Goal: Communication & Community: Answer question/provide support

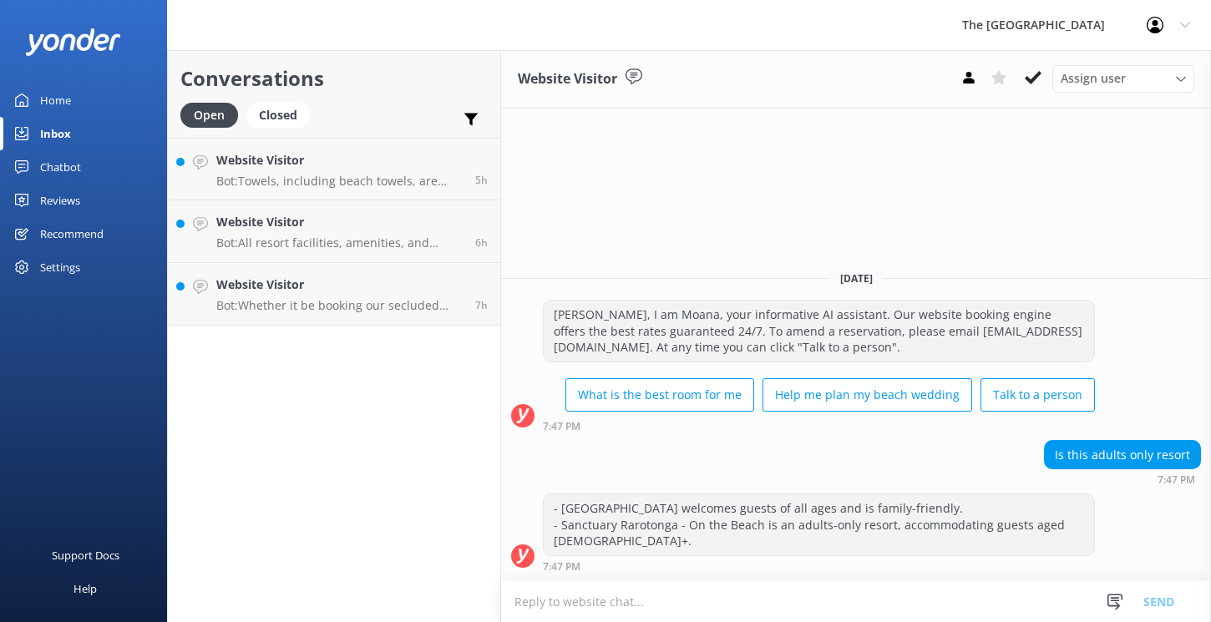
click at [299, 173] on div "Website Visitor Bot: Towels, including beach towels, are complimentary for in-h…" at bounding box center [339, 169] width 246 height 36
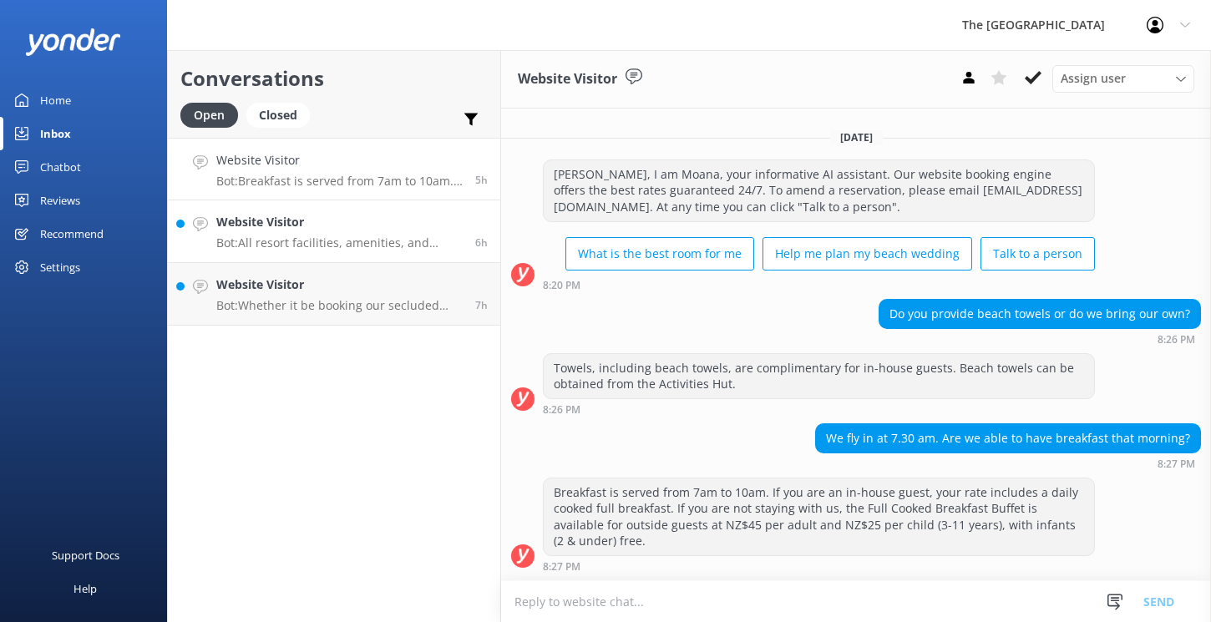
click at [278, 223] on h4 "Website Visitor" at bounding box center [339, 222] width 246 height 18
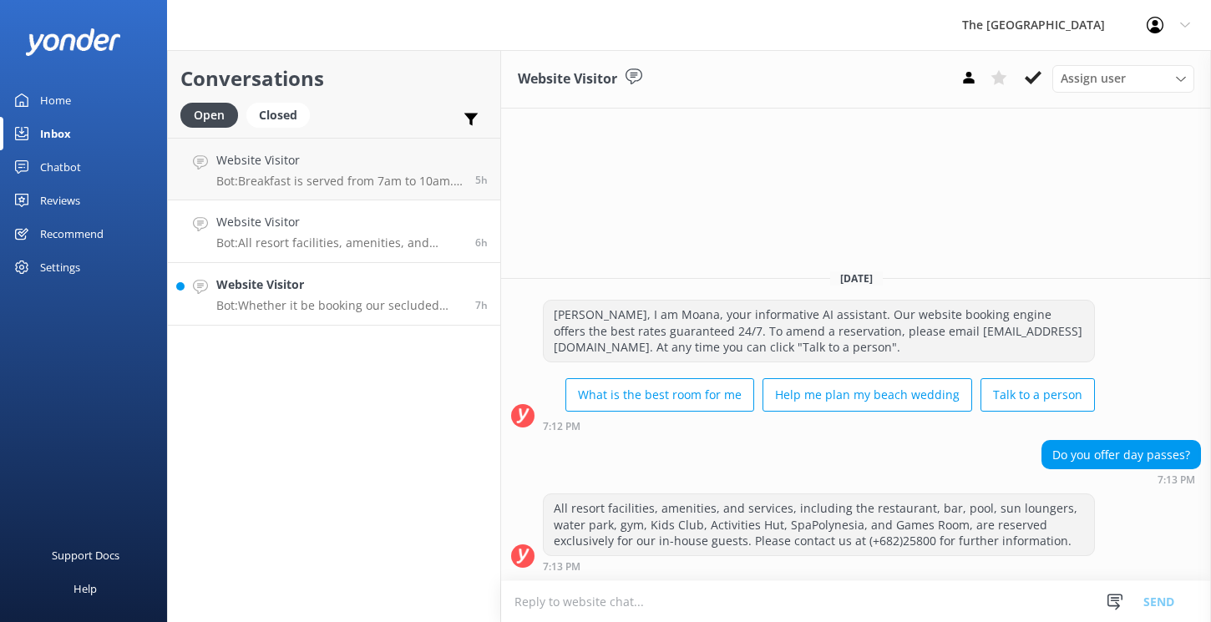
click at [273, 281] on h4 "Website Visitor" at bounding box center [339, 285] width 246 height 18
